Goal: Transaction & Acquisition: Book appointment/travel/reservation

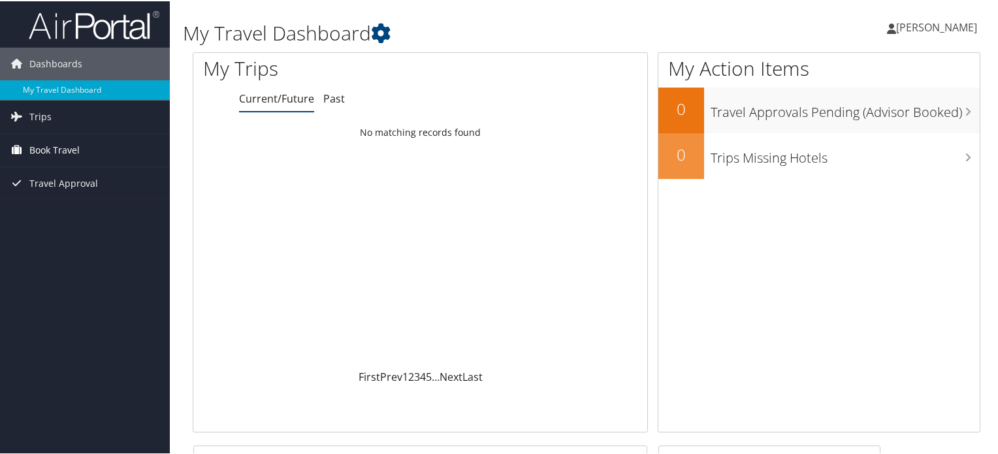
click at [31, 150] on span "Book Travel" at bounding box center [54, 149] width 50 height 33
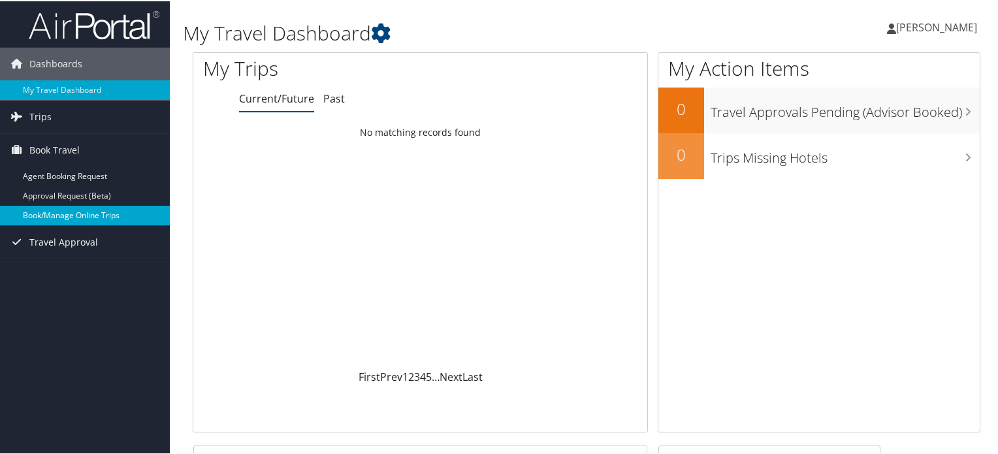
click at [93, 209] on link "Book/Manage Online Trips" at bounding box center [85, 214] width 170 height 20
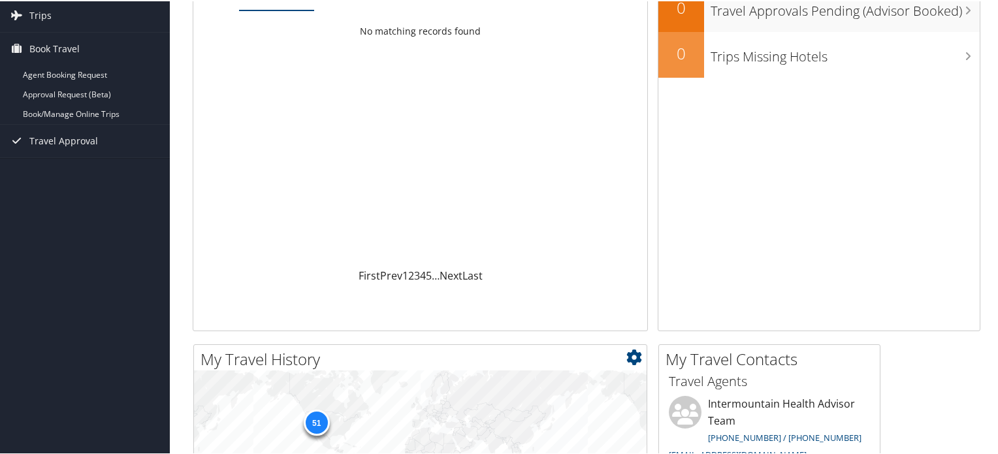
scroll to position [65, 0]
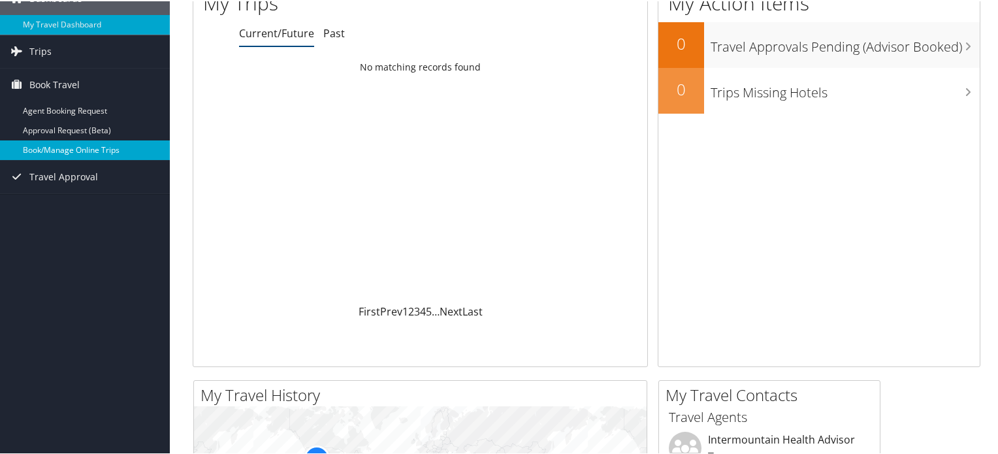
click at [91, 151] on link "Book/Manage Online Trips" at bounding box center [85, 149] width 170 height 20
